Goal: Check status: Check status

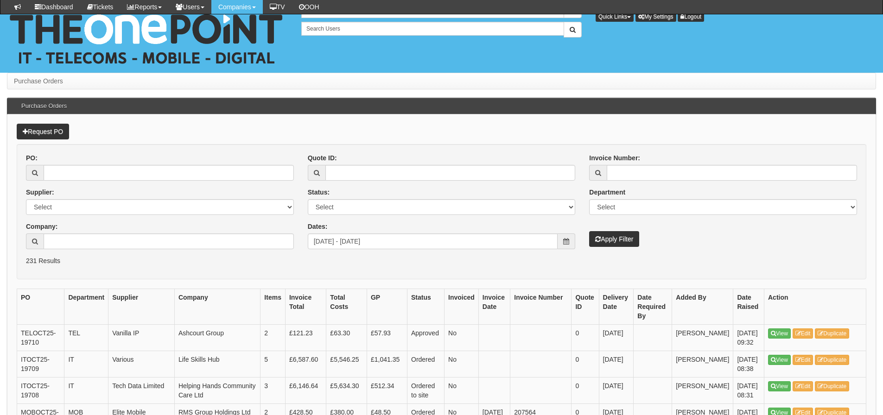
scroll to position [139, 0]
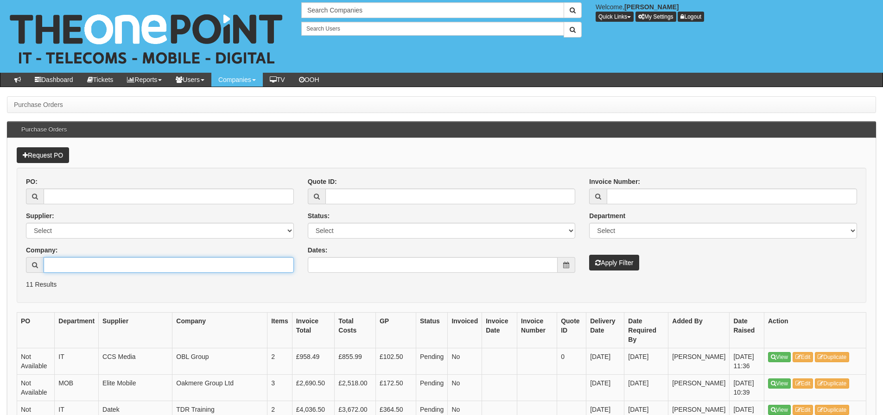
click at [223, 265] on input "Company:" at bounding box center [169, 265] width 250 height 16
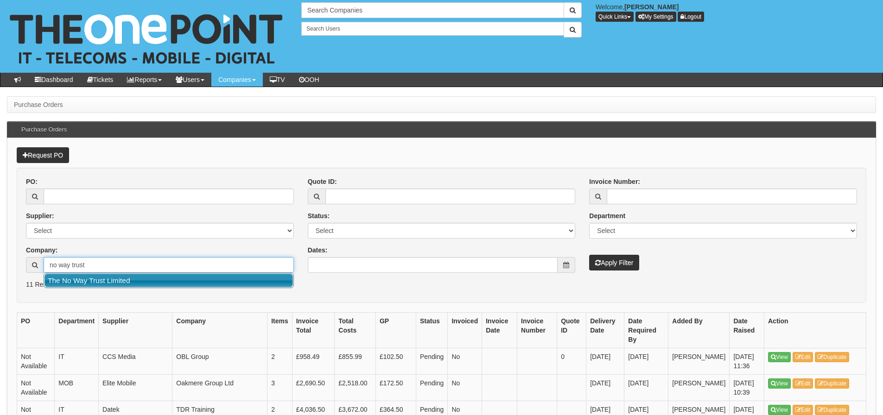
click at [197, 277] on link "The No Way Trust Limited" at bounding box center [169, 280] width 248 height 13
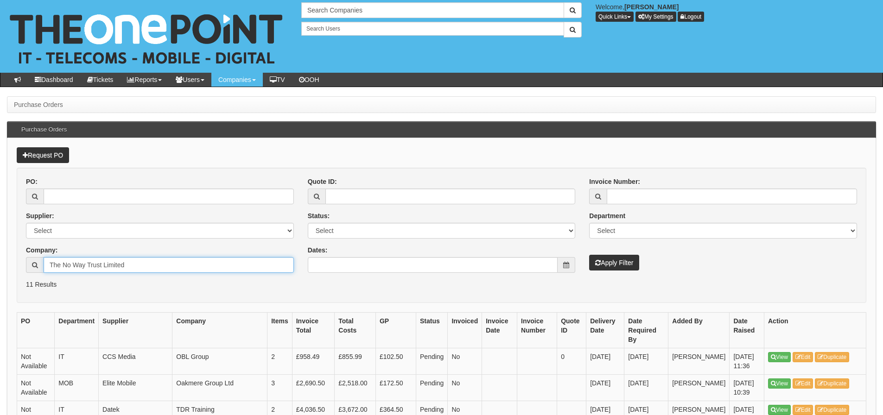
type input "The No Way Trust Limited"
click at [610, 264] on button "Apply Filter" at bounding box center [614, 263] width 50 height 16
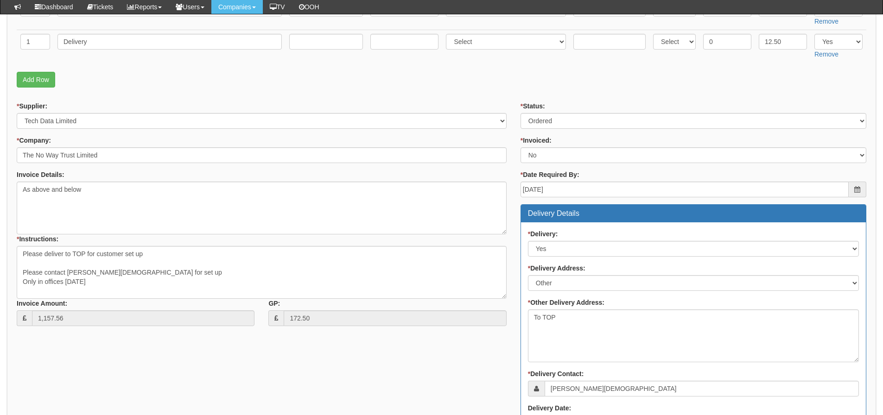
scroll to position [232, 0]
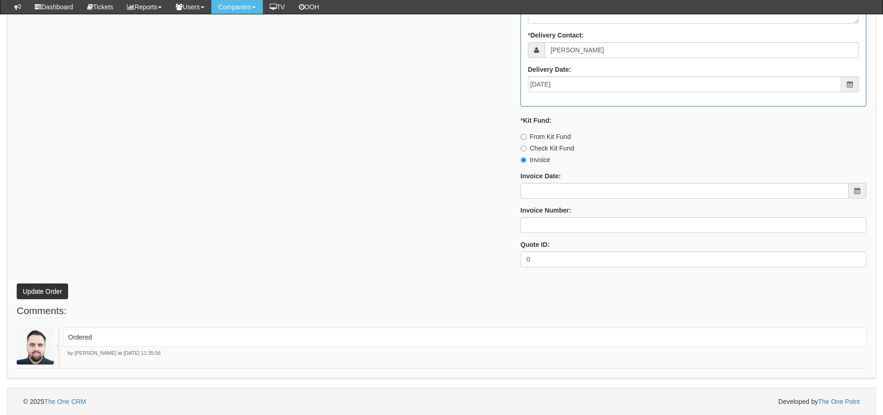
scroll to position [557, 0]
